Goal: Transaction & Acquisition: Book appointment/travel/reservation

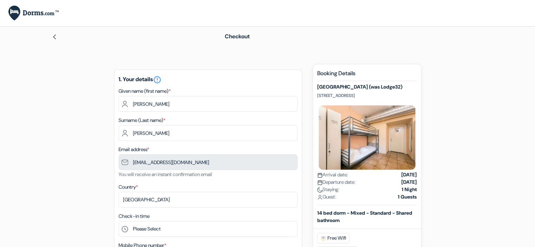
type input "70 478 95 84"
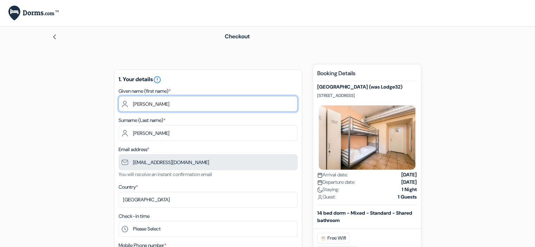
drag, startPoint x: 159, startPoint y: 107, endPoint x: 112, endPoint y: 96, distance: 47.7
type input "S"
paste input "[PERSON_NAME]"
type input "Suleqa"
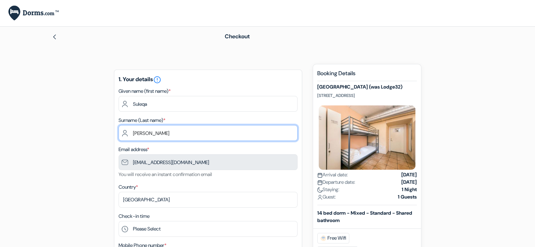
click at [164, 136] on input "[PERSON_NAME]" at bounding box center [207, 133] width 179 height 16
drag, startPoint x: 164, startPoint y: 136, endPoint x: 131, endPoint y: 134, distance: 33.9
click at [128, 134] on input "[PERSON_NAME]" at bounding box center [207, 133] width 179 height 16
paste input "[PERSON_NAME]"
drag, startPoint x: 149, startPoint y: 135, endPoint x: 128, endPoint y: 134, distance: 21.1
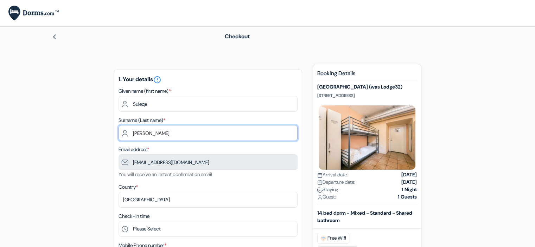
click at [128, 134] on input "[PERSON_NAME]" at bounding box center [207, 133] width 179 height 16
type input "[PERSON_NAME]"
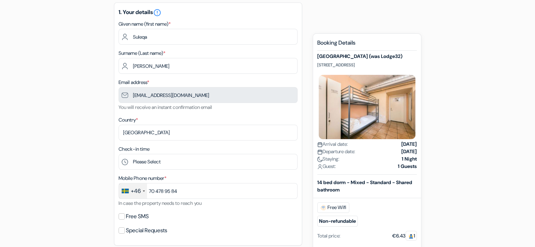
scroll to position [70, 0]
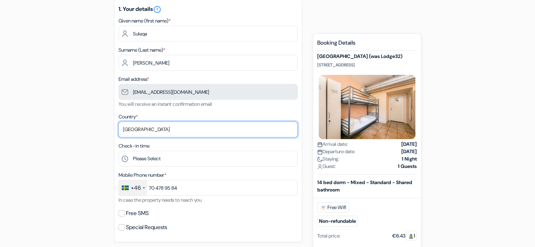
click at [146, 129] on select "Select country [GEOGRAPHIC_DATA] [GEOGRAPHIC_DATA] [GEOGRAPHIC_DATA] [GEOGRAPHI…" at bounding box center [207, 130] width 179 height 16
select select "55"
click at [118, 122] on select "Select country [GEOGRAPHIC_DATA] [GEOGRAPHIC_DATA] [GEOGRAPHIC_DATA] [GEOGRAPHI…" at bounding box center [207, 130] width 179 height 16
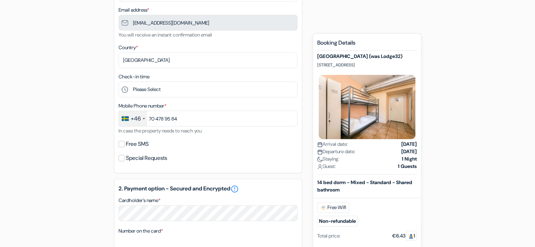
scroll to position [141, 0]
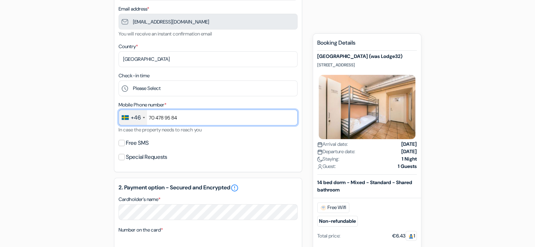
drag, startPoint x: 189, startPoint y: 119, endPoint x: 135, endPoint y: 120, distance: 54.5
click at [136, 120] on div "+46 [GEOGRAPHIC_DATA] +33 [GEOGRAPHIC_DATA] +44 [GEOGRAPHIC_DATA] ([GEOGRAPHIC_…" at bounding box center [207, 118] width 179 height 16
paste input "[PHONE_NUMBER]"
type input "[PHONE_NUMBER]"
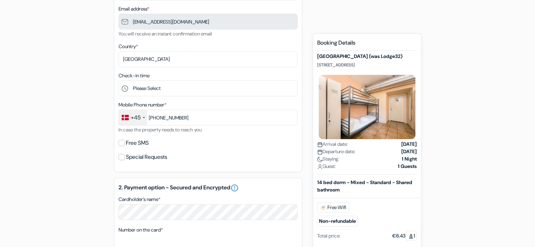
click at [75, 129] on div "add_box [GEOGRAPHIC_DATA] (was Lodge32) [STREET_ADDRESS] Property Details X don…" at bounding box center [267, 189] width 464 height 532
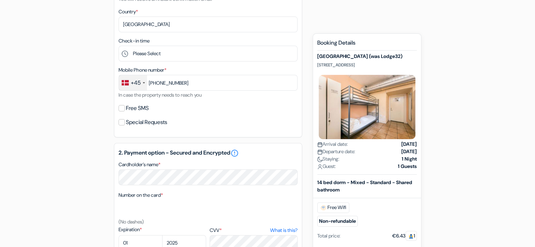
scroll to position [176, 0]
click at [122, 109] on input "Free SMS" at bounding box center [121, 108] width 6 height 6
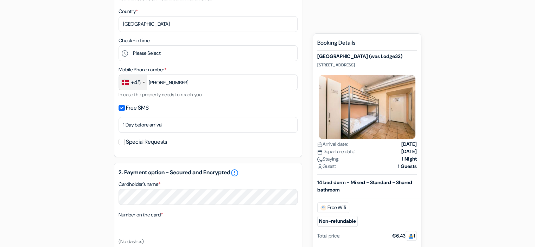
click at [125, 109] on div "Free SMS" at bounding box center [207, 108] width 179 height 10
click at [121, 109] on input "Free SMS" at bounding box center [121, 108] width 6 height 6
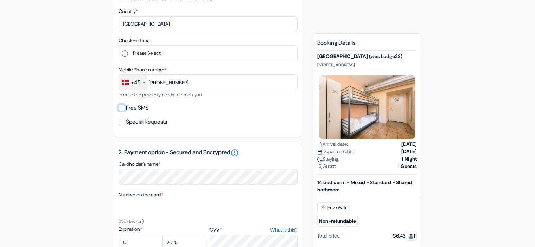
click at [121, 109] on input "Free SMS" at bounding box center [121, 108] width 6 height 6
checkbox input "true"
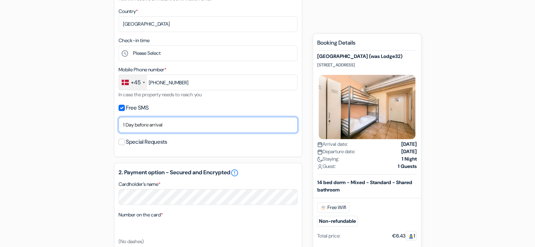
click at [150, 129] on select "No thank you Send now Arrival day 1 Day before arrival 2 Days before arrival 3 …" at bounding box center [207, 125] width 179 height 16
select select "now"
click at [118, 118] on select "No thank you Send now Arrival day 1 Day before arrival 2 Days before arrival 3 …" at bounding box center [207, 125] width 179 height 16
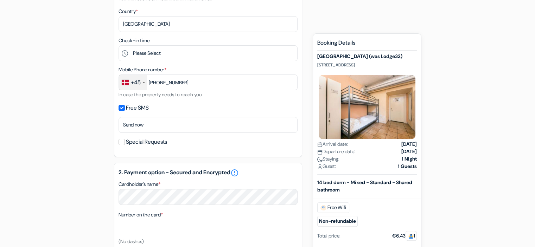
click at [93, 133] on div "add_box [GEOGRAPHIC_DATA] (was Lodge32) [STREET_ADDRESS] Property Details X don…" at bounding box center [267, 164] width 464 height 552
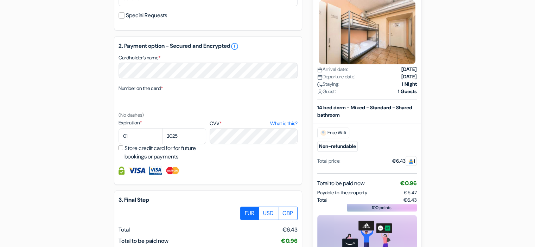
scroll to position [316, 0]
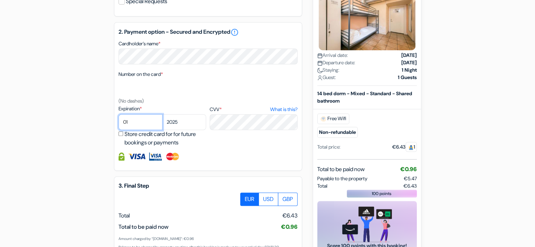
drag, startPoint x: 145, startPoint y: 120, endPoint x: 96, endPoint y: 115, distance: 49.8
click at [96, 115] on div "add_box [GEOGRAPHIC_DATA] (was Lodge32) [STREET_ADDRESS] Property Details X don…" at bounding box center [267, 24] width 464 height 552
select select "03"
click at [118, 115] on select "01 02 03 04 05 06 07 08 09 10 11 12" at bounding box center [140, 122] width 44 height 16
click at [191, 123] on select "2025 2026 2027 2028 2029 2030 2031 2032 2033 2034 2035 2036 2037 2038 2039 2040…" at bounding box center [184, 122] width 44 height 16
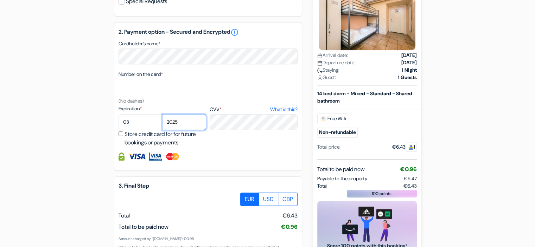
select select "2026"
click at [162, 115] on select "2025 2026 2027 2028 2029 2030 2031 2032 2033 2034 2035 2036 2037 2038 2039 2040…" at bounding box center [184, 122] width 44 height 16
click at [70, 104] on div "add_box [GEOGRAPHIC_DATA] (was Lodge32) [STREET_ADDRESS] Property Details X don…" at bounding box center [267, 24] width 464 height 552
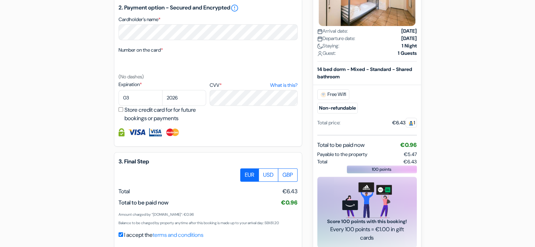
scroll to position [376, 0]
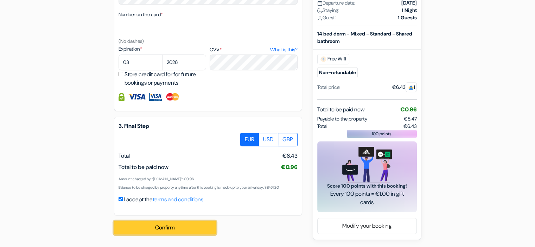
click at [174, 230] on button "Confirm Loading..." at bounding box center [165, 227] width 102 height 13
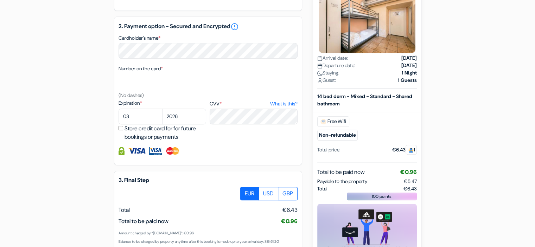
scroll to position [306, 0]
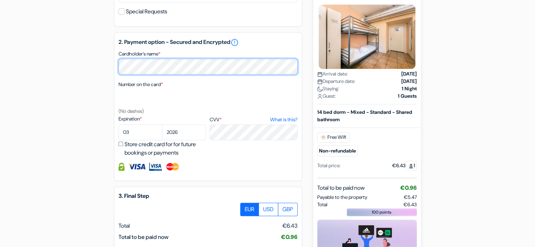
click at [101, 65] on div "add_box [GEOGRAPHIC_DATA] (was Lodge32) [STREET_ADDRESS] Property Details X don…" at bounding box center [267, 38] width 464 height 561
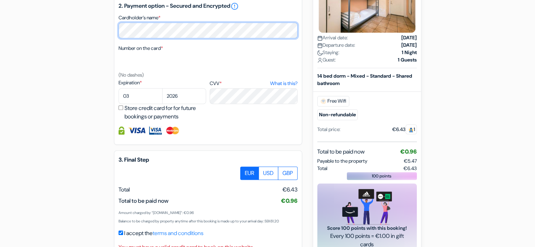
scroll to position [385, 0]
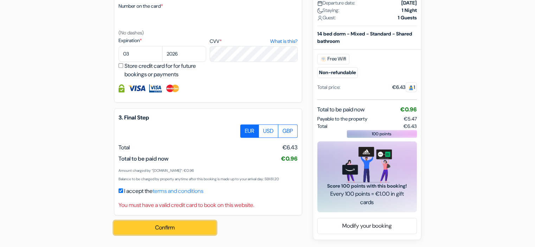
click at [179, 232] on button "Confirm Loading..." at bounding box center [165, 227] width 102 height 13
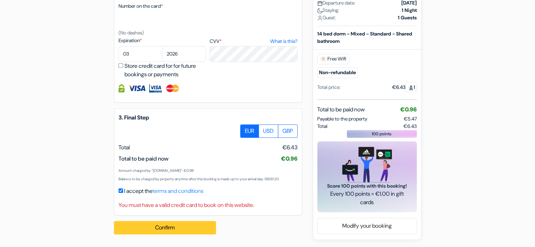
scroll to position [315, 0]
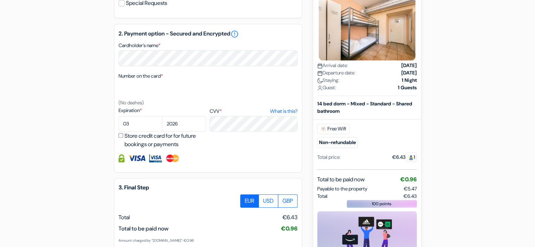
click at [237, 146] on div "Expiration * 01 02 03 04 05 06 07 08 09 10 [DATE] 2026 2027 2028 2029 2030" at bounding box center [207, 128] width 179 height 42
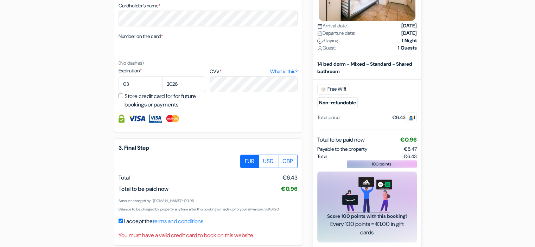
scroll to position [385, 0]
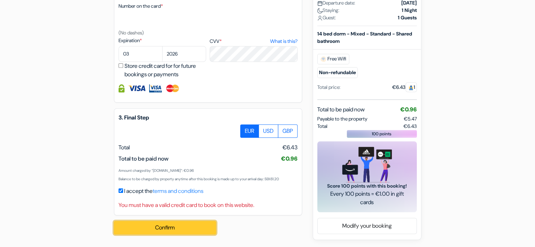
click at [168, 229] on button "Confirm Loading..." at bounding box center [165, 227] width 102 height 13
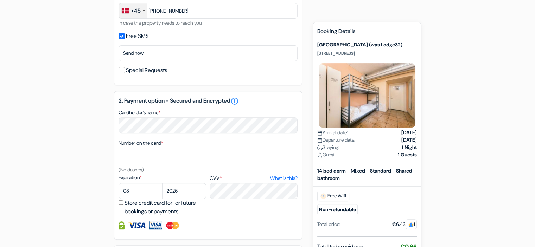
scroll to position [244, 0]
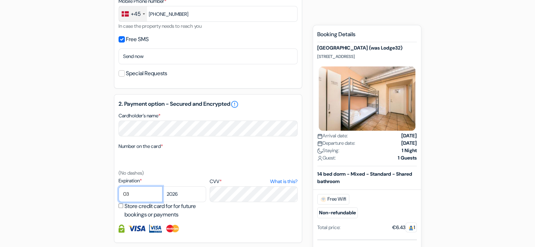
click at [139, 195] on select "01 02 03 04 05 06 07 08 09 10 11 12" at bounding box center [140, 194] width 44 height 16
click at [118, 187] on select "01 02 03 04 05 06 07 08 09 10 11 12" at bounding box center [140, 194] width 44 height 16
click at [172, 192] on select "2025 2026 2027 2028 2029 2030 2031 2032 2033 2034 2035 2036 2037 2038 2039 2040…" at bounding box center [184, 194] width 44 height 16
click at [162, 187] on select "2025 2026 2027 2028 2029 2030 2031 2032 2033 2034 2035 2036 2037 2038 2039 2040…" at bounding box center [184, 194] width 44 height 16
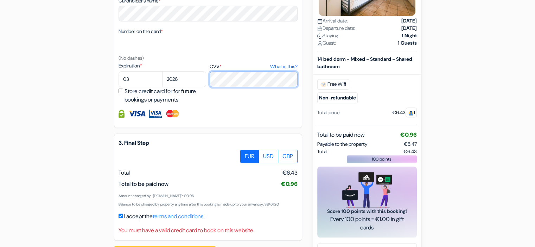
scroll to position [385, 0]
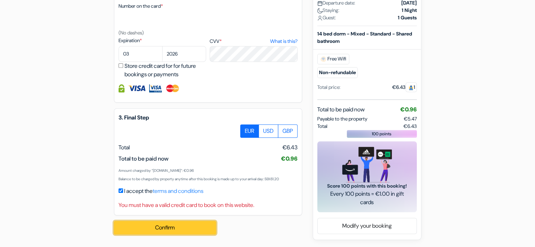
click at [172, 228] on button "Confirm Loading..." at bounding box center [165, 227] width 102 height 13
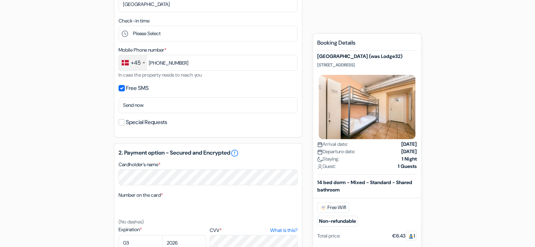
scroll to position [244, 0]
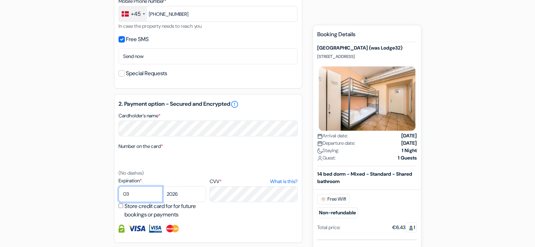
click at [133, 198] on select "01 02 03 04 05 06 07 08 09 10 11 12" at bounding box center [140, 194] width 44 height 16
select select "10"
click at [191, 200] on select "2025 2026 2027 2028 2029 2030 2031 2032 2033 2034 2035 2036 2037 2038 2039 2040…" at bounding box center [184, 194] width 44 height 16
select select "2028"
click at [162, 187] on select "2025 2026 2027 2028 2029 2030 2031 2032 2033 2034 2035 2036 2037 2038 2039 2040…" at bounding box center [184, 194] width 44 height 16
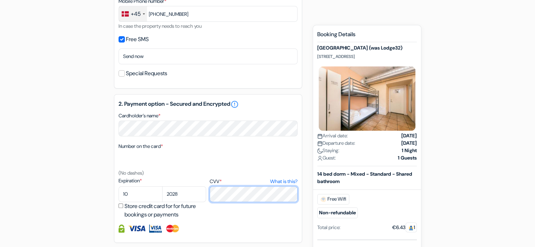
click at [194, 193] on div "Expiration * 01 02 03 04 05 06 07 08 09 10 [DATE] 2026 2027 2028 2029 2030" at bounding box center [207, 198] width 179 height 42
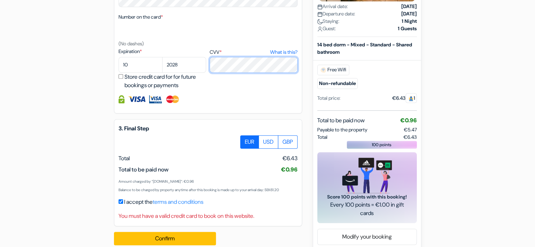
scroll to position [385, 0]
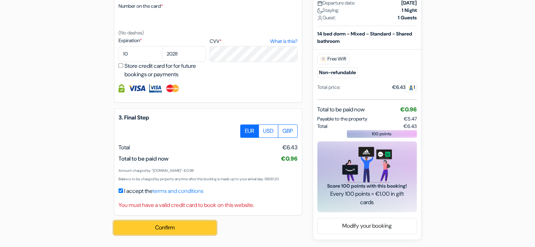
click at [178, 230] on button "Confirm Loading..." at bounding box center [165, 227] width 102 height 13
click at [164, 226] on button "Confirm Loading..." at bounding box center [165, 227] width 102 height 13
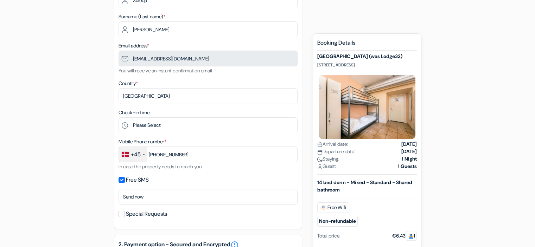
scroll to position [33, 0]
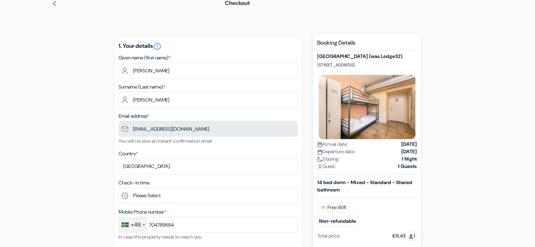
type input "70 478 95 84"
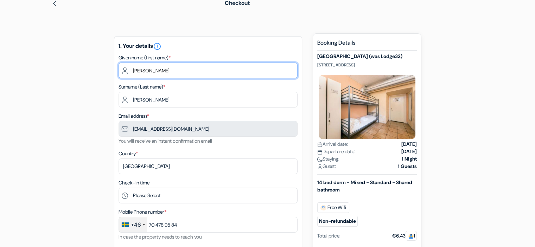
drag, startPoint x: 134, startPoint y: 66, endPoint x: 117, endPoint y: 63, distance: 17.0
click at [117, 63] on div "1. Your details error_outline Given name (first name) * Marko Surname (Last nam…" at bounding box center [208, 157] width 188 height 243
type input "Suleqa"
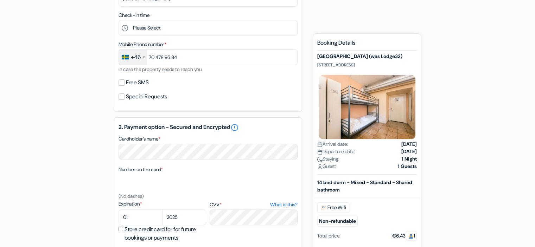
scroll to position [244, 0]
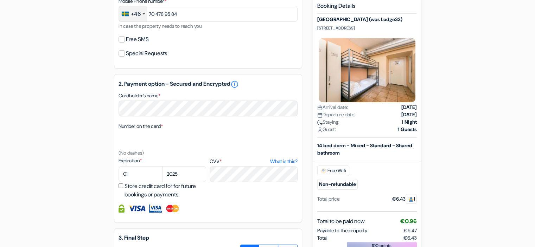
type input "[PERSON_NAME]"
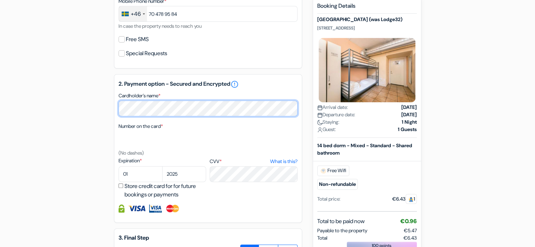
click at [96, 109] on div "add_box [GEOGRAPHIC_DATA] (was Lodge32) [STREET_ADDRESS] Property Details X don…" at bounding box center [267, 86] width 464 height 532
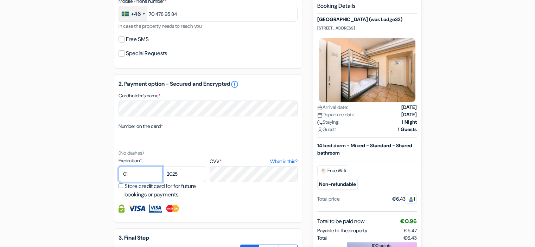
click at [141, 174] on select "01 02 03 04 05 06 07 08 09 10 11 12" at bounding box center [140, 174] width 44 height 16
select select "10"
click at [118, 167] on select "01 02 03 04 05 06 07 08 09 10 11 12" at bounding box center [140, 174] width 44 height 16
click at [183, 180] on select "2025 2026 2027 2028 2029 2030 2031 2032 2033 2034 2035 2036 2037 2038 2039 2040…" at bounding box center [184, 174] width 44 height 16
select select "2028"
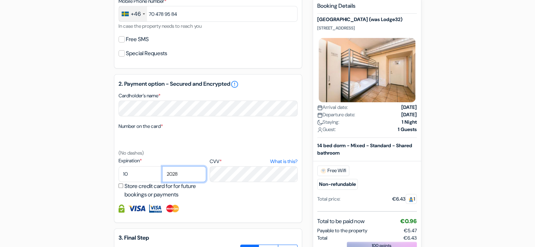
click at [162, 167] on select "2025 2026 2027 2028 2029 2030 2031 2032 2033 2034 2035 2036 2037 2038 2039 2040…" at bounding box center [184, 174] width 44 height 16
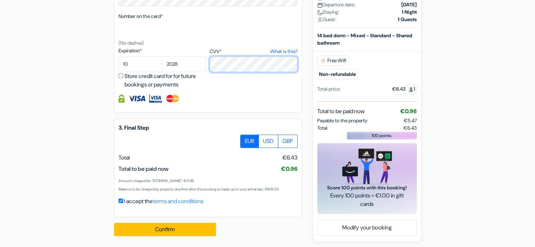
scroll to position [356, 0]
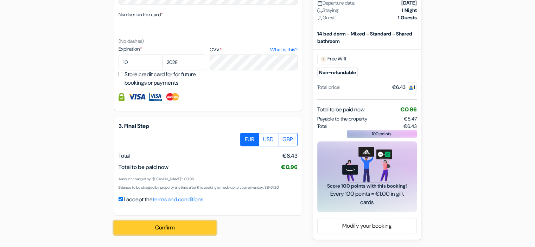
click at [167, 225] on button "Confirm Loading..." at bounding box center [165, 227] width 102 height 13
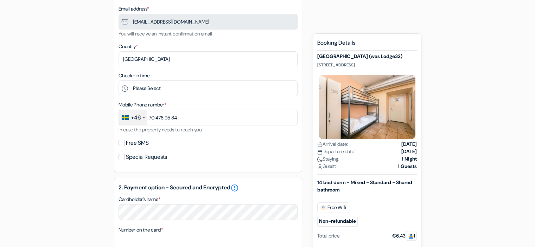
scroll to position [0, 0]
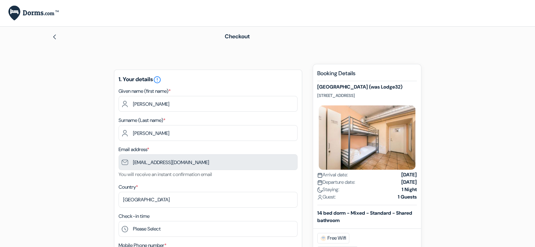
type input "70 478 95 84"
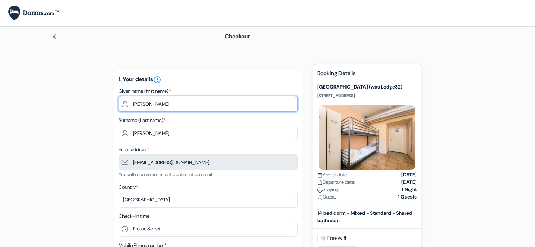
drag, startPoint x: 155, startPoint y: 102, endPoint x: 88, endPoint y: 103, distance: 67.8
type input "S"
type input "[PERSON_NAME]"
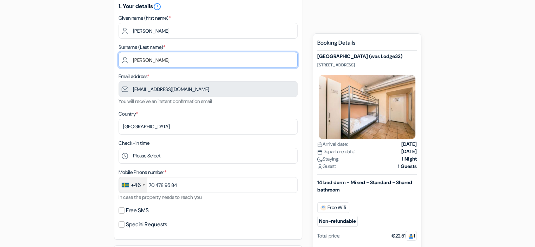
scroll to position [35, 0]
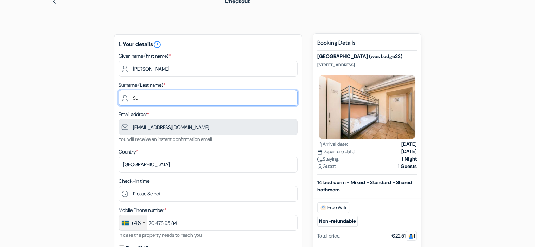
type input "S"
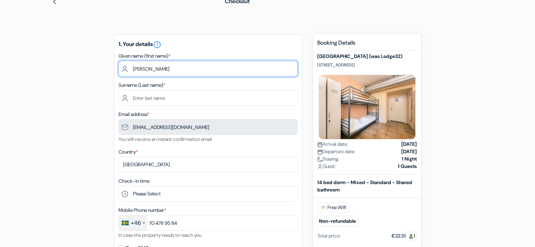
drag, startPoint x: 151, startPoint y: 72, endPoint x: 110, endPoint y: 72, distance: 41.1
type input "Suleqa"
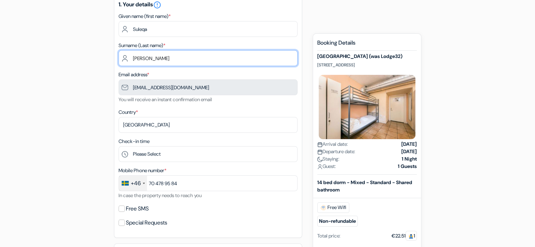
scroll to position [105, 0]
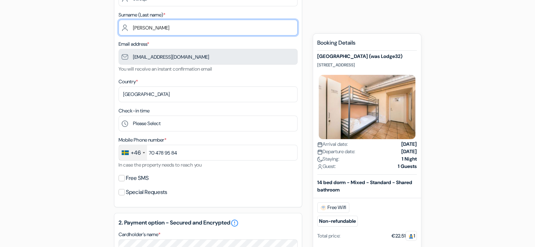
type input "[PERSON_NAME]"
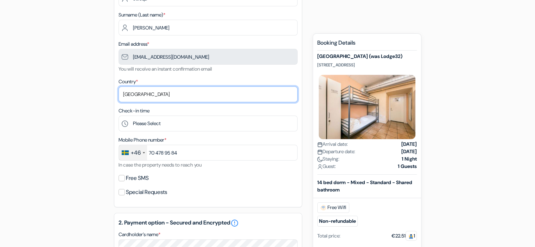
click at [156, 95] on select "Select country [GEOGRAPHIC_DATA] [GEOGRAPHIC_DATA] [GEOGRAPHIC_DATA] [GEOGRAPHI…" at bounding box center [207, 94] width 179 height 16
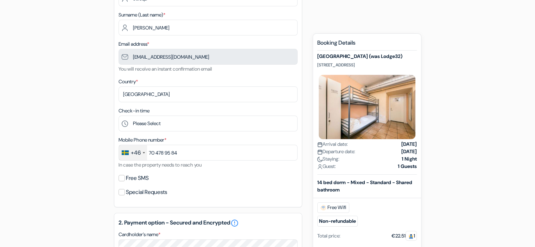
click at [61, 91] on div "add_box [GEOGRAPHIC_DATA] (was Lodge32) [STREET_ADDRESS] Property Details X don…" at bounding box center [267, 225] width 464 height 532
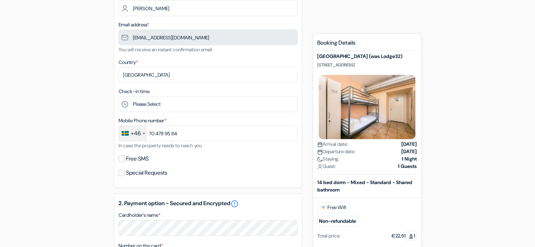
scroll to position [141, 0]
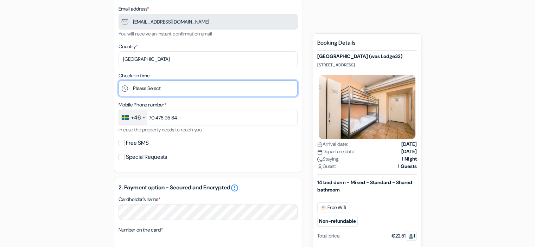
click at [169, 88] on select "Please Select 1:00 2:00 3:00 4:00 5:00 6:00 7:00 8:00 9:00 10:00 11:00 12:00 13…" at bounding box center [207, 88] width 179 height 16
select select "18"
click at [118, 81] on select "Please Select 1:00 2:00 3:00 4:00 5:00 6:00 7:00 8:00 9:00 10:00 11:00 12:00 13…" at bounding box center [207, 88] width 179 height 16
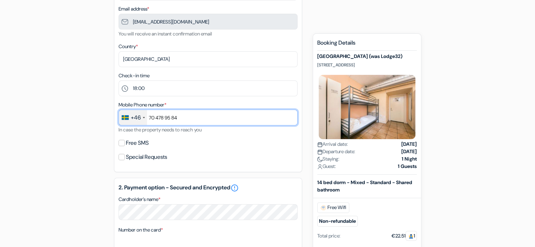
click at [200, 121] on input "70 478 95 84" at bounding box center [207, 118] width 179 height 16
drag, startPoint x: 164, startPoint y: 123, endPoint x: 141, endPoint y: 125, distance: 23.6
click at [141, 125] on div "+46 [GEOGRAPHIC_DATA] +33 [GEOGRAPHIC_DATA] +44 [GEOGRAPHIC_DATA] ([GEOGRAPHIC_…" at bounding box center [207, 118] width 179 height 16
paste input "[PHONE_NUMBER]"
type input "[PHONE_NUMBER]"
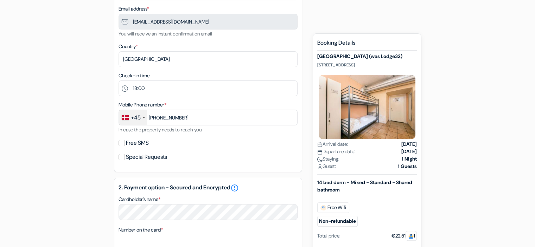
click at [67, 119] on div "add_box [GEOGRAPHIC_DATA] (was Lodge32) [STREET_ADDRESS] Property Details X don…" at bounding box center [267, 189] width 464 height 532
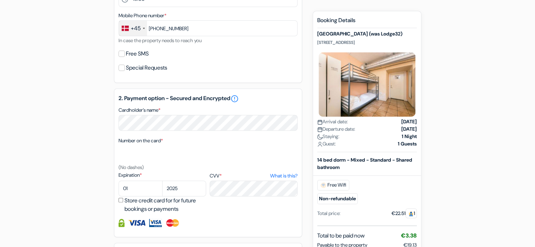
scroll to position [246, 0]
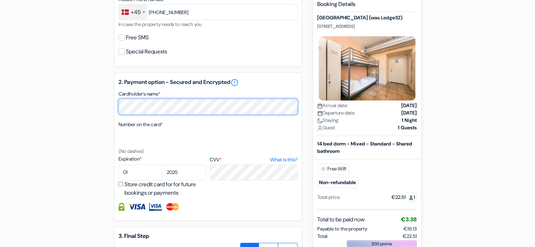
click at [118, 111] on div "2. Payment option - Secured and Encrypted error_outline Cardholder’s name * Num…" at bounding box center [208, 146] width 188 height 149
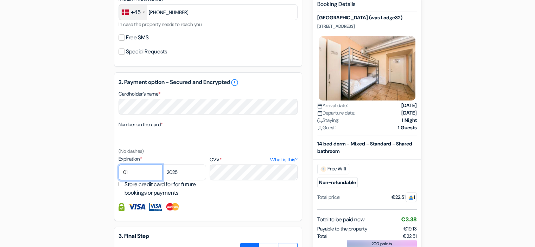
click at [134, 172] on select "01 02 03 04 05 06 07 08 09 10 11 12" at bounding box center [140, 172] width 44 height 16
select select "03"
click at [118, 165] on select "01 02 03 04 05 06 07 08 09 10 11 12" at bounding box center [140, 172] width 44 height 16
click at [187, 172] on select "2025 2026 2027 2028 2029 2030 2031 2032 2033 2034 2035 2036 2037 2038 2039 2040…" at bounding box center [184, 172] width 44 height 16
select select "2026"
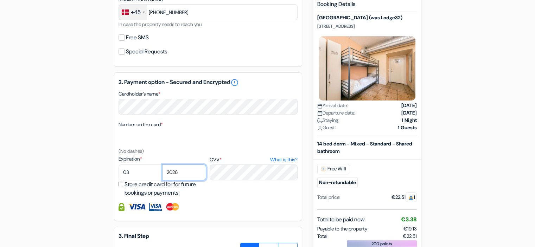
click at [162, 165] on select "2025 2026 2027 2028 2029 2030 2031 2032 2033 2034 2035 2036 2037 2038 2039 2040…" at bounding box center [184, 172] width 44 height 16
click at [198, 175] on div "Expiration * 01 02 03 04 05 06 07 08 09 10 [DATE] 2026 2027 2028 2029 2030" at bounding box center [207, 176] width 179 height 42
click at [74, 175] on div "add_box [GEOGRAPHIC_DATA] (was Lodge32) [STREET_ADDRESS] Property Details X don…" at bounding box center [267, 84] width 464 height 532
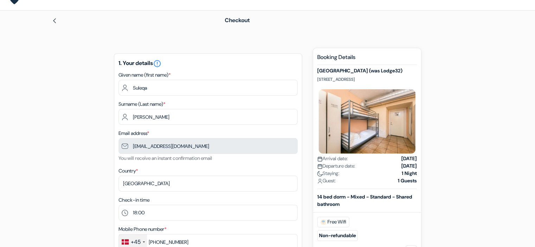
scroll to position [0, 0]
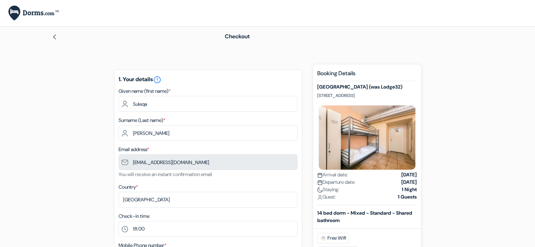
click at [20, 12] on img at bounding box center [33, 13] width 50 height 15
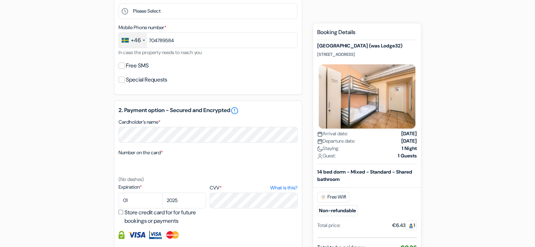
type input "70 478 95 84"
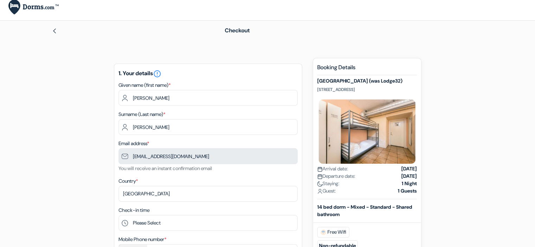
scroll to position [5, 0]
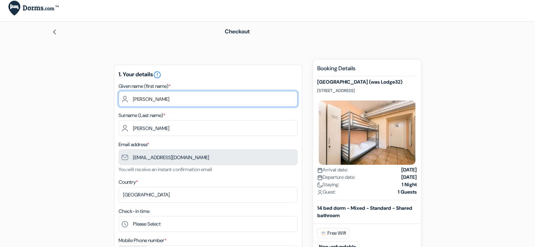
drag, startPoint x: 160, startPoint y: 99, endPoint x: 85, endPoint y: 95, distance: 75.0
type input "Suleqa"
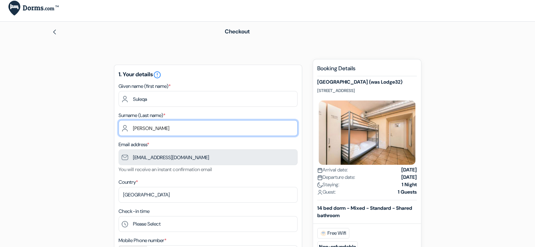
type input "[PERSON_NAME]"
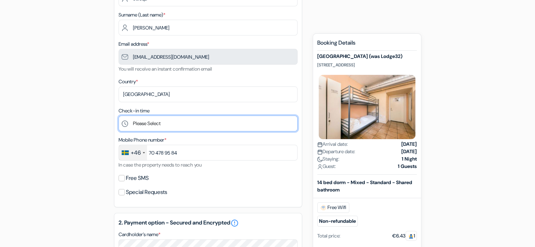
scroll to position [110, 0]
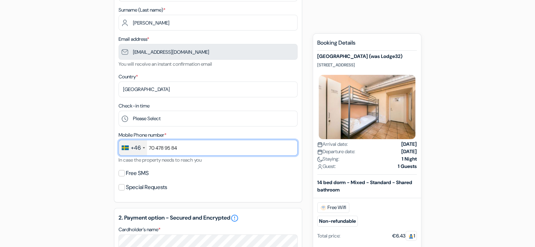
click at [194, 151] on input "70 478 95 84" at bounding box center [207, 148] width 179 height 16
drag, startPoint x: 190, startPoint y: 147, endPoint x: 127, endPoint y: 145, distance: 63.3
click at [126, 146] on div "+46 [GEOGRAPHIC_DATA] +33 [GEOGRAPHIC_DATA] +44 [GEOGRAPHIC_DATA] ([GEOGRAPHIC_…" at bounding box center [207, 148] width 179 height 16
paste input "[PHONE_NUMBER]"
type input "[PHONE_NUMBER]"
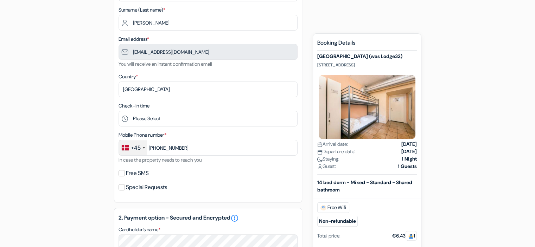
click at [60, 109] on div "add_box [GEOGRAPHIC_DATA] (was Lodge32) [STREET_ADDRESS] Property Details X don…" at bounding box center [267, 220] width 464 height 532
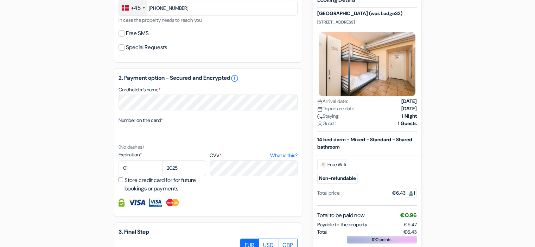
scroll to position [251, 0]
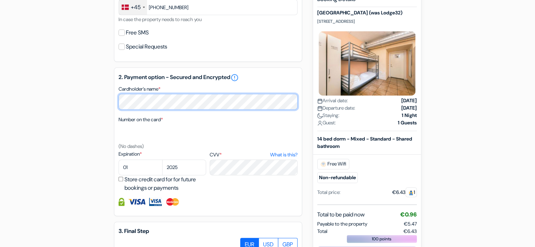
click at [105, 104] on div "add_box [GEOGRAPHIC_DATA] (was Lodge32) [STREET_ADDRESS] Property Details X don…" at bounding box center [267, 79] width 464 height 532
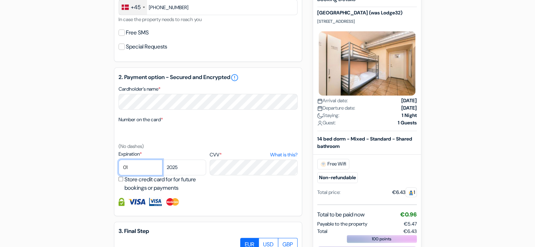
click at [130, 173] on select "01 02 03 04 05 06 07 08 09 10 11 12" at bounding box center [140, 168] width 44 height 16
select select "03"
click at [118, 160] on select "01 02 03 04 05 06 07 08 09 10 11 12" at bounding box center [140, 168] width 44 height 16
drag, startPoint x: 183, startPoint y: 166, endPoint x: 142, endPoint y: 167, distance: 40.8
click at [142, 167] on div "01 02 03 04 05 06 07 08 09 10 11 12 2025 2026 2027 2028 2029 2030 2031 2032" at bounding box center [162, 168] width 88 height 16
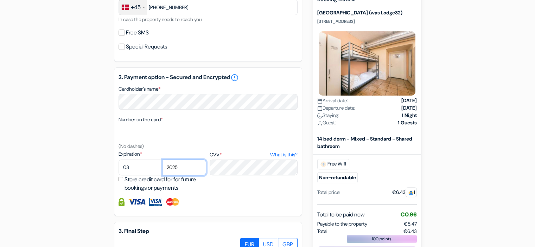
select select "2026"
click at [162, 160] on select "2025 2026 2027 2028 2029 2030 2031 2032 2033 2034 2035 2036 2037 2038 2039 2040…" at bounding box center [184, 168] width 44 height 16
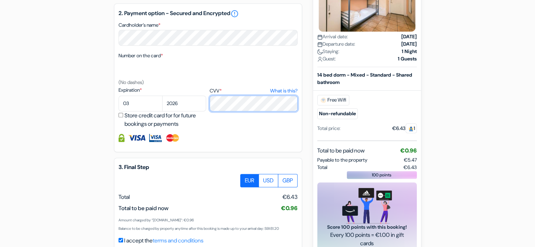
scroll to position [356, 0]
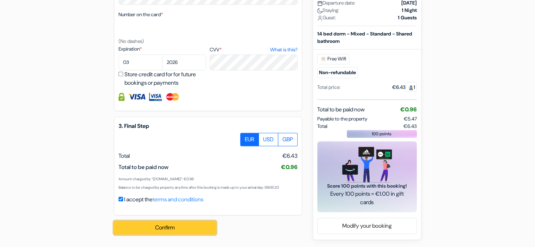
click at [164, 230] on button "Confirm Loading..." at bounding box center [165, 227] width 102 height 13
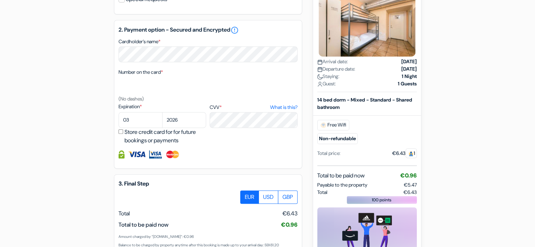
scroll to position [286, 0]
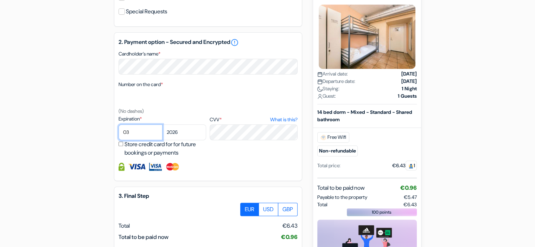
click at [134, 135] on select "01 02 03 04 05 06 07 08 09 10 11 12" at bounding box center [140, 132] width 44 height 16
select select "10"
click at [118, 125] on select "01 02 03 04 05 06 07 08 09 10 11 12" at bounding box center [140, 132] width 44 height 16
click at [179, 129] on select "2025 2026 2027 2028 2029 2030 2031 2032 2033 2034 2035 2036 2037 2038 2039 2040…" at bounding box center [184, 132] width 44 height 16
select select "2028"
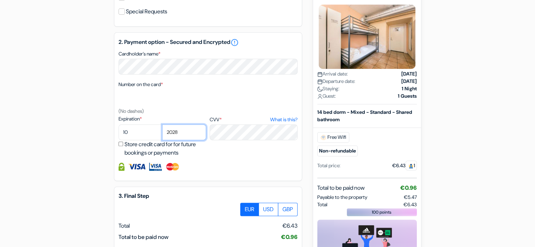
click at [162, 125] on select "2025 2026 2027 2028 2029 2030 2031 2032 2033 2034 2035 2036 2037 2038 2039 2040…" at bounding box center [184, 132] width 44 height 16
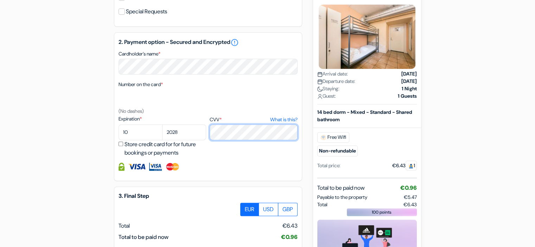
click at [204, 133] on div "Expiration * 01 02 03 04 05 06 07 08 09 10 [DATE] 2026 2027 2028 2029 2030" at bounding box center [207, 136] width 179 height 42
click at [79, 109] on div "add_box [GEOGRAPHIC_DATA] (was Lodge32) [STREET_ADDRESS] Property Details X don…" at bounding box center [267, 48] width 464 height 541
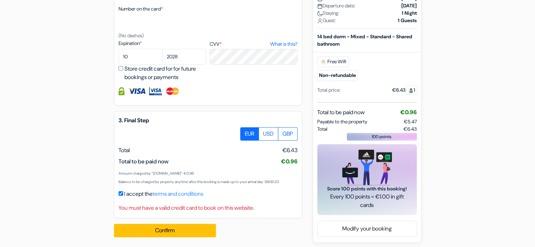
scroll to position [365, 0]
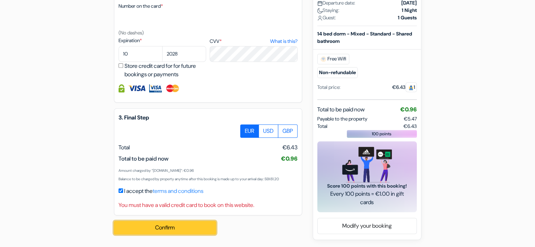
click at [173, 230] on button "Confirm Loading..." at bounding box center [165, 227] width 102 height 13
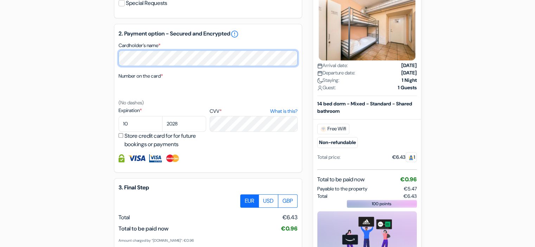
click at [78, 57] on div "add_box [GEOGRAPHIC_DATA] (was Lodge32) [STREET_ADDRESS] Property Details X don…" at bounding box center [267, 39] width 464 height 541
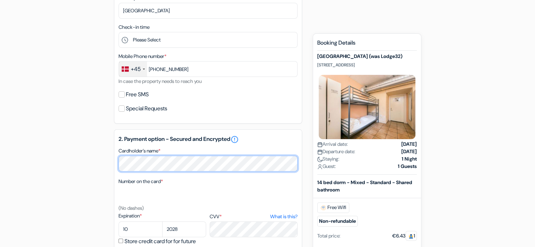
scroll to position [84, 0]
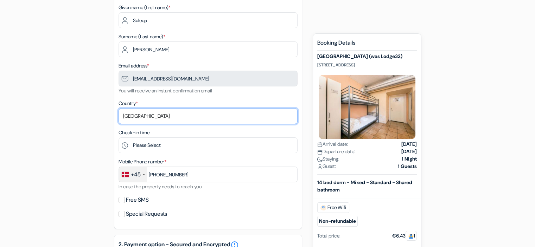
click at [156, 114] on select "Select country [GEOGRAPHIC_DATA] [GEOGRAPHIC_DATA] [GEOGRAPHIC_DATA] [GEOGRAPHI…" at bounding box center [207, 116] width 179 height 16
select select "55"
click at [118, 108] on select "Select country [GEOGRAPHIC_DATA] [GEOGRAPHIC_DATA] [GEOGRAPHIC_DATA] [GEOGRAPHI…" at bounding box center [207, 116] width 179 height 16
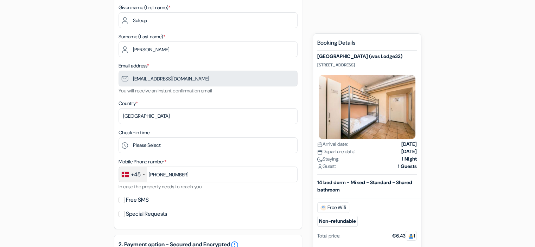
click at [48, 95] on div "add_box [GEOGRAPHIC_DATA] (was Lodge32) [STREET_ADDRESS] Property Details X don…" at bounding box center [267, 250] width 464 height 541
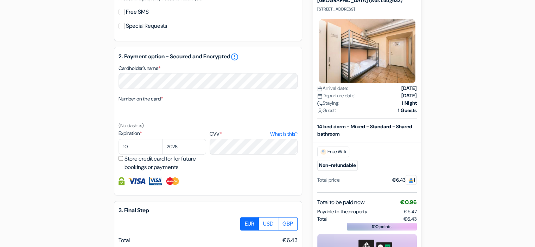
scroll to position [365, 0]
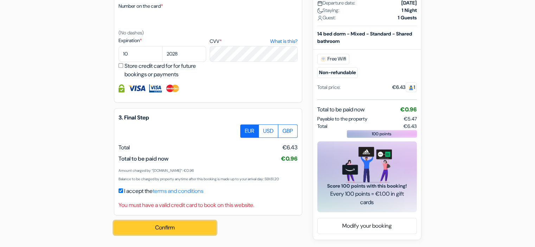
click at [152, 226] on button "Confirm Loading..." at bounding box center [165, 227] width 102 height 13
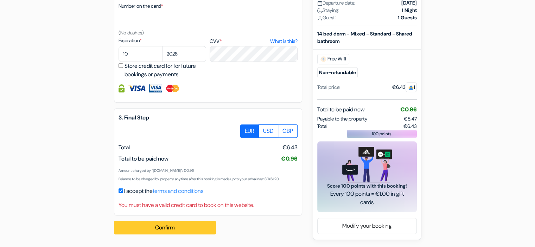
click at [163, 222] on div "Confirm Loading... Processing request ..." at bounding box center [169, 227] width 110 height 25
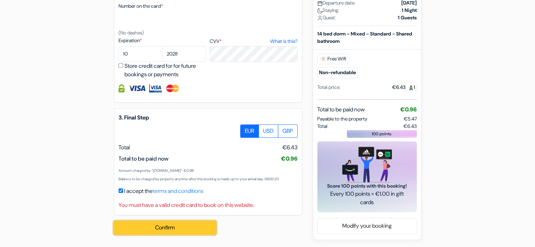
click at [159, 227] on button "Confirm Loading..." at bounding box center [165, 227] width 102 height 13
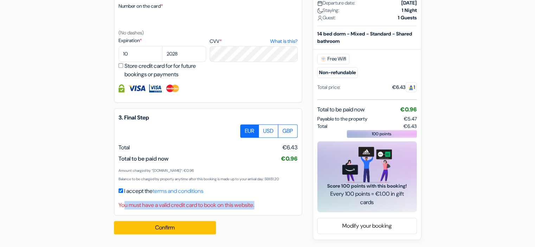
drag, startPoint x: 125, startPoint y: 207, endPoint x: 270, endPoint y: 213, distance: 144.6
click at [270, 213] on div "3. Final Step EUR USD GBP Total" at bounding box center [208, 161] width 188 height 107
click at [254, 215] on div "3. Final Step EUR USD GBP Total" at bounding box center [208, 161] width 188 height 107
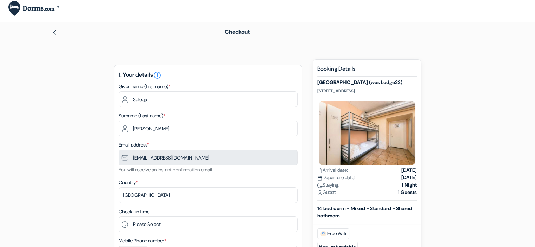
scroll to position [0, 0]
